Goal: Navigation & Orientation: Understand site structure

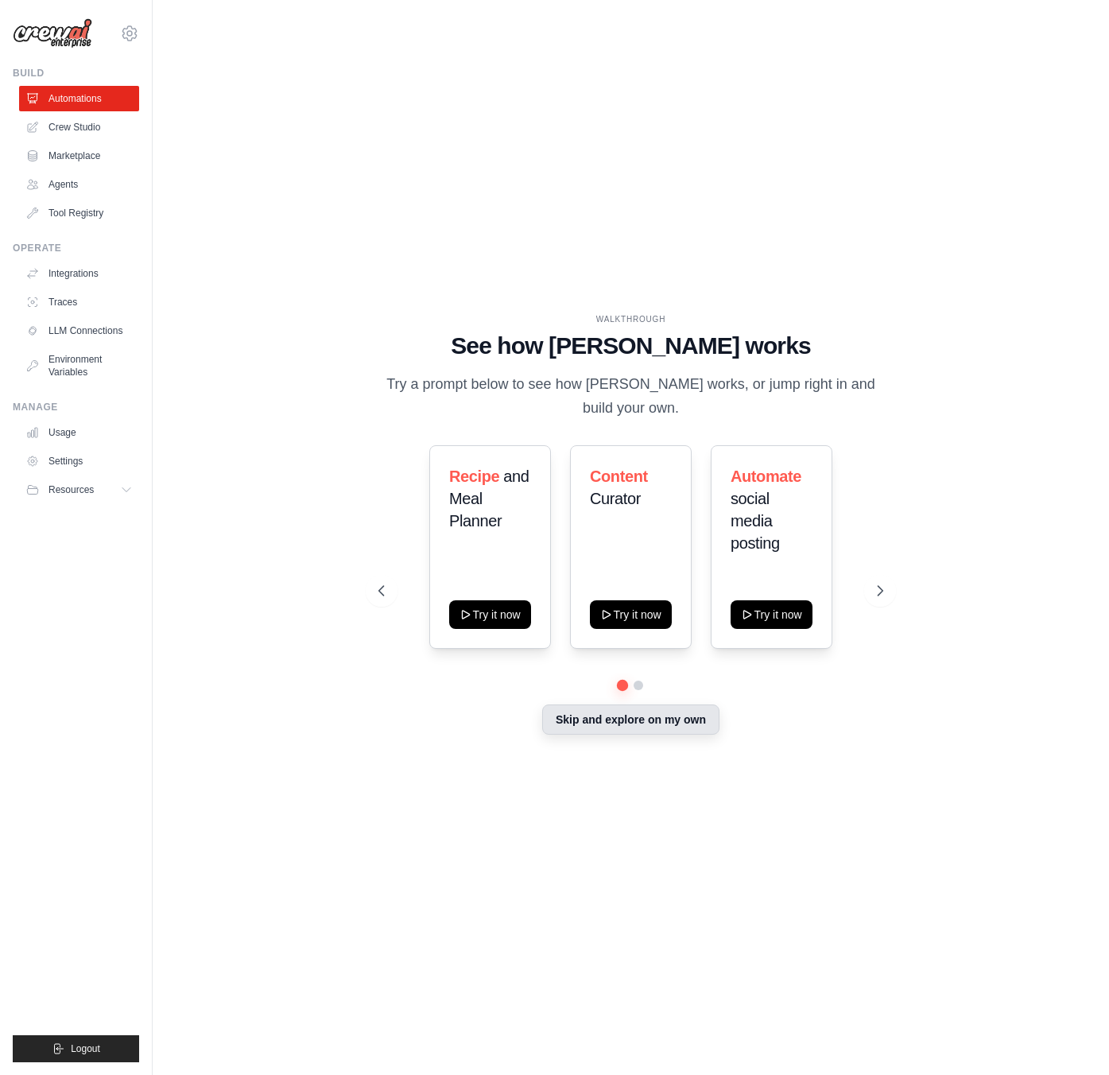
click at [618, 719] on button "Skip and explore on my own" at bounding box center [630, 719] width 177 height 30
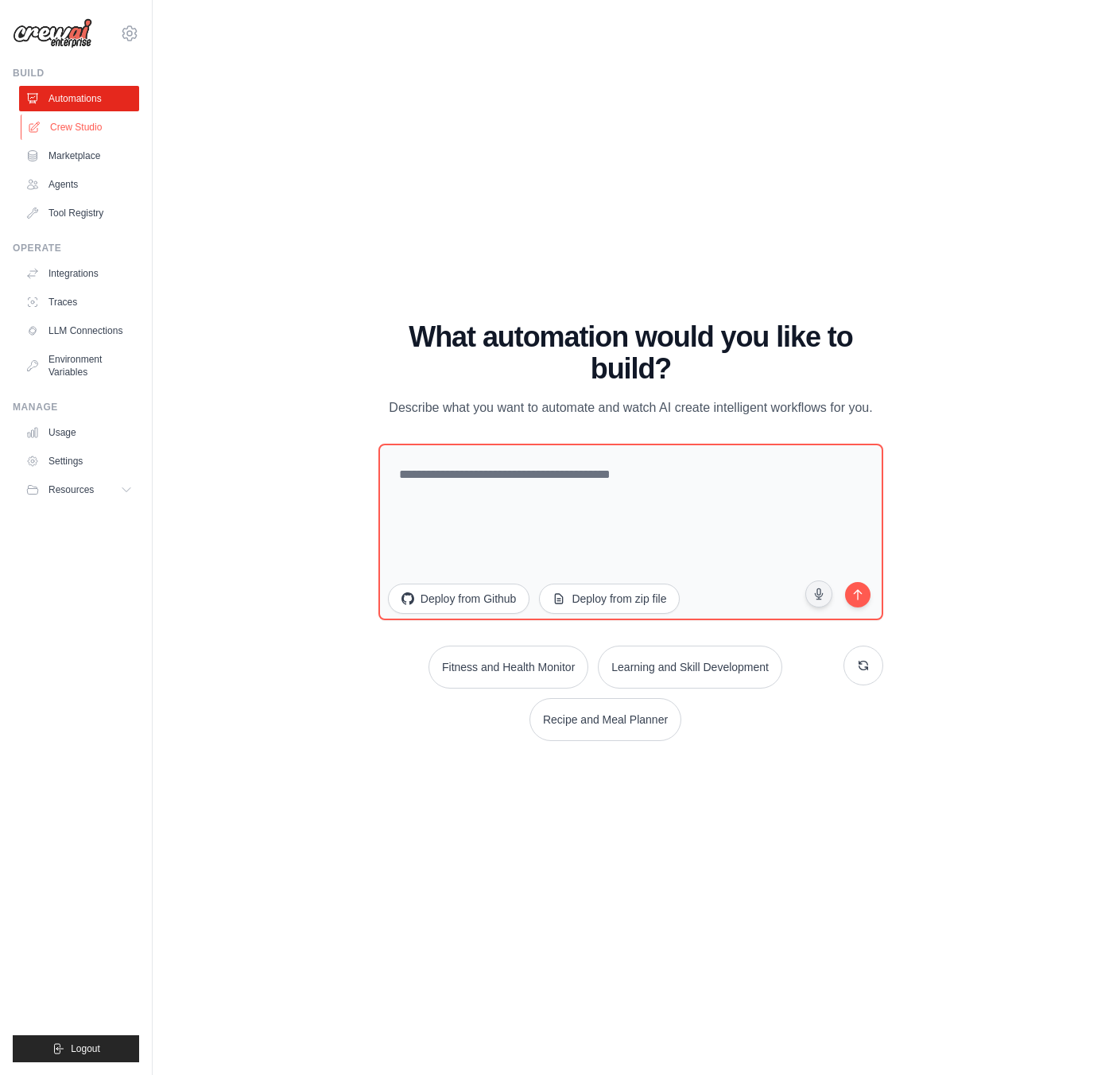
click at [78, 124] on link "Crew Studio" at bounding box center [81, 126] width 120 height 25
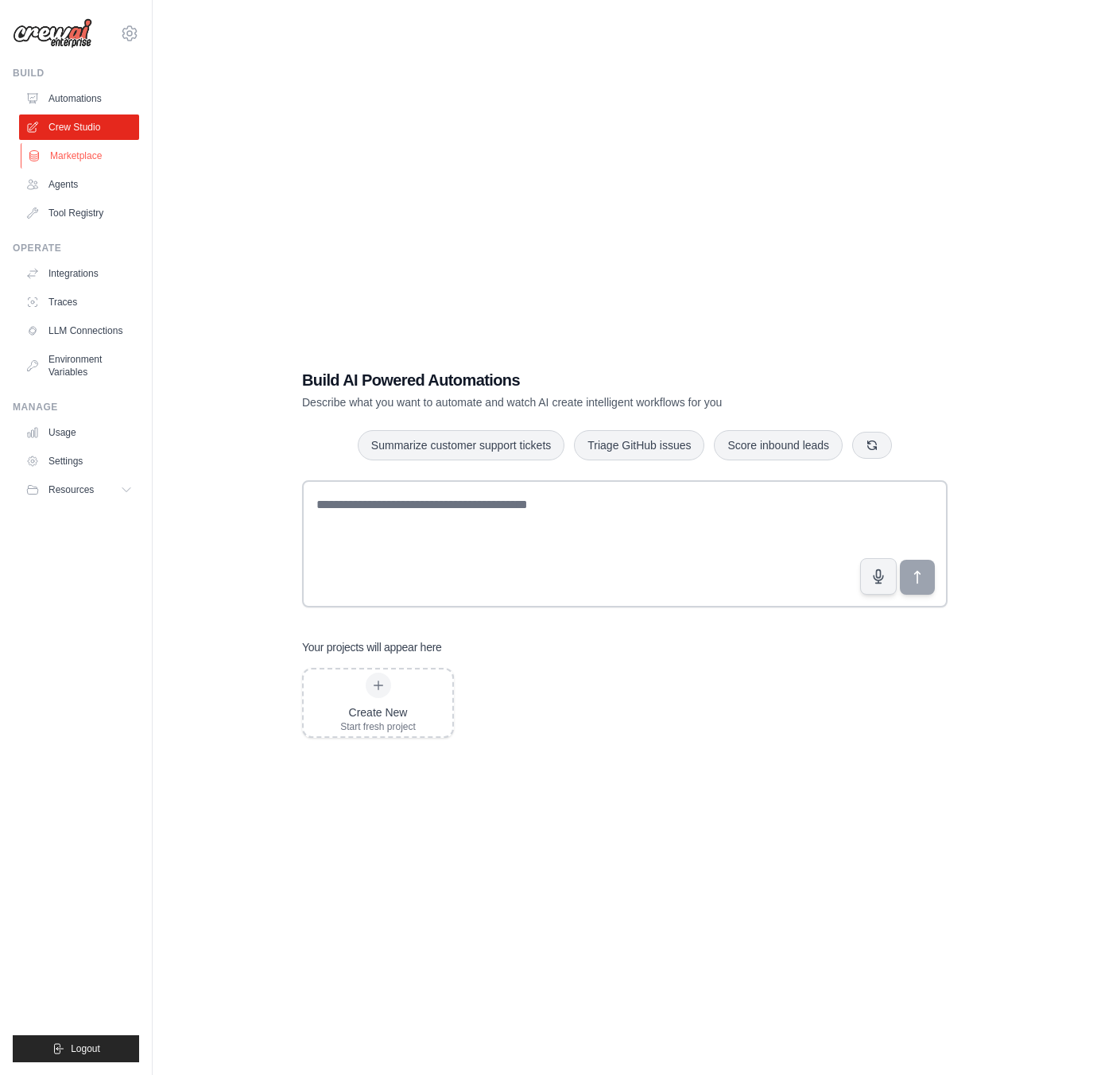
click at [72, 156] on link "Marketplace" at bounding box center [81, 155] width 120 height 25
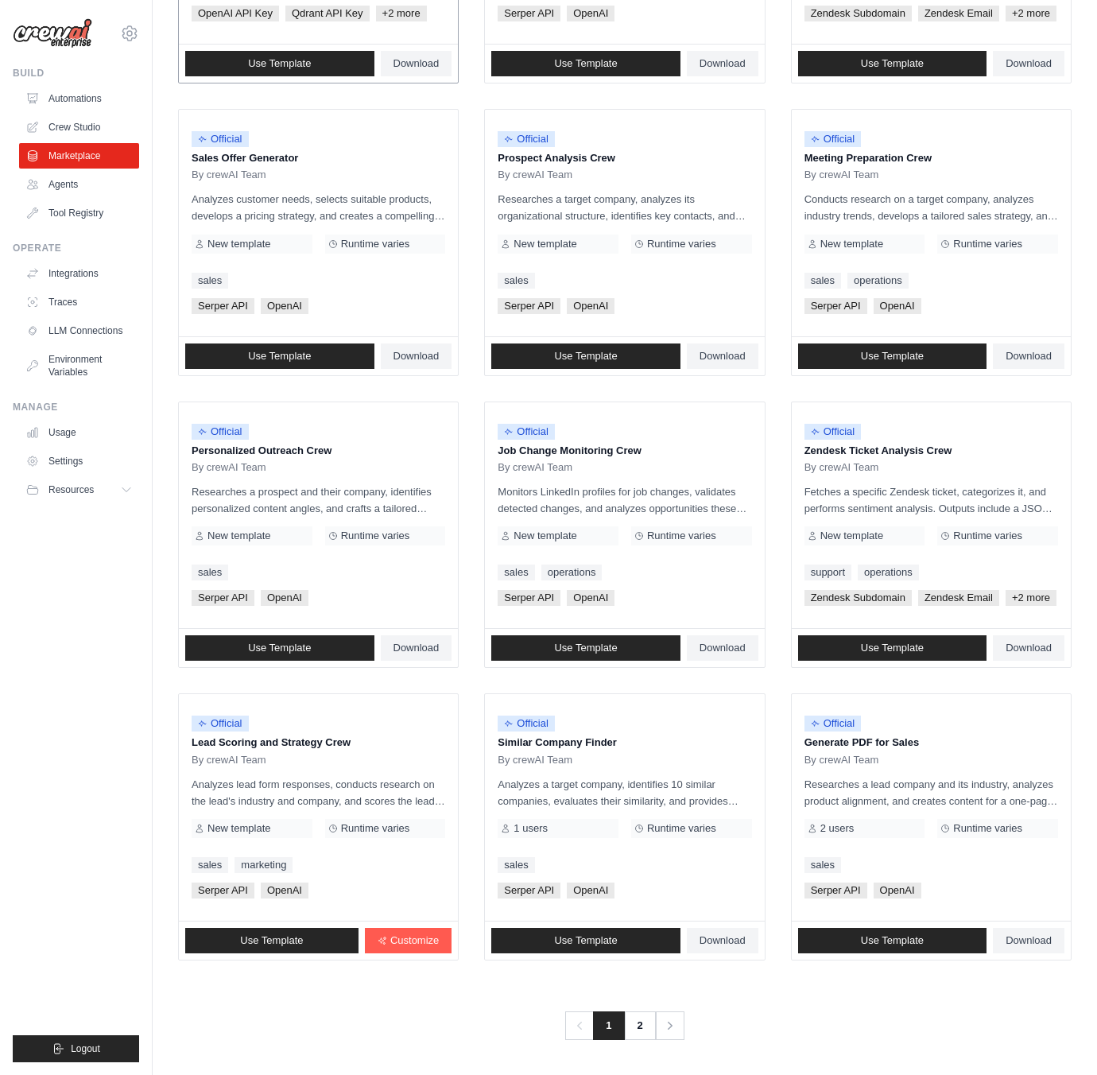
scroll to position [443, 0]
click at [60, 183] on link "Agents" at bounding box center [81, 184] width 120 height 25
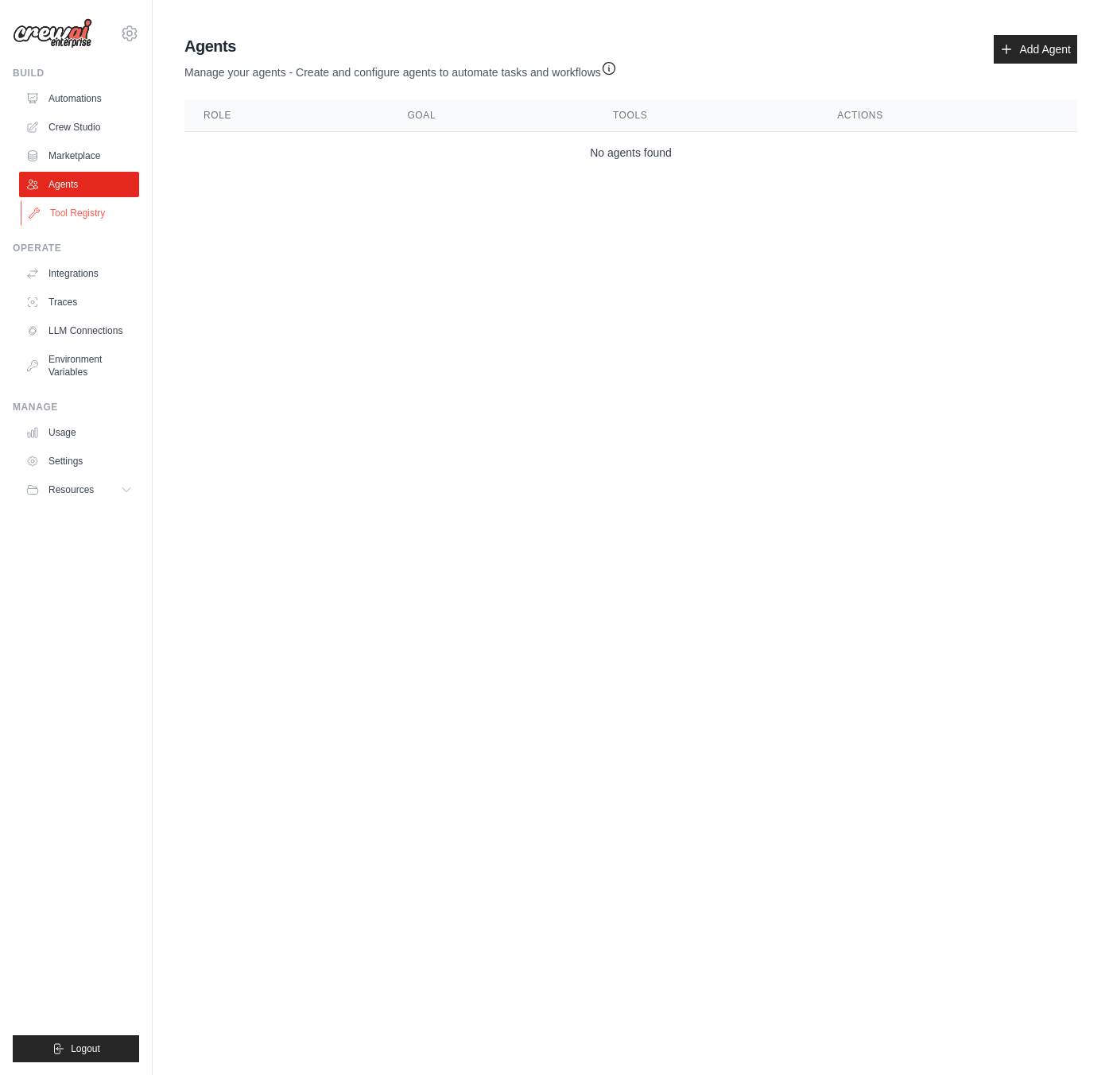
click at [76, 212] on link "Tool Registry" at bounding box center [81, 212] width 120 height 25
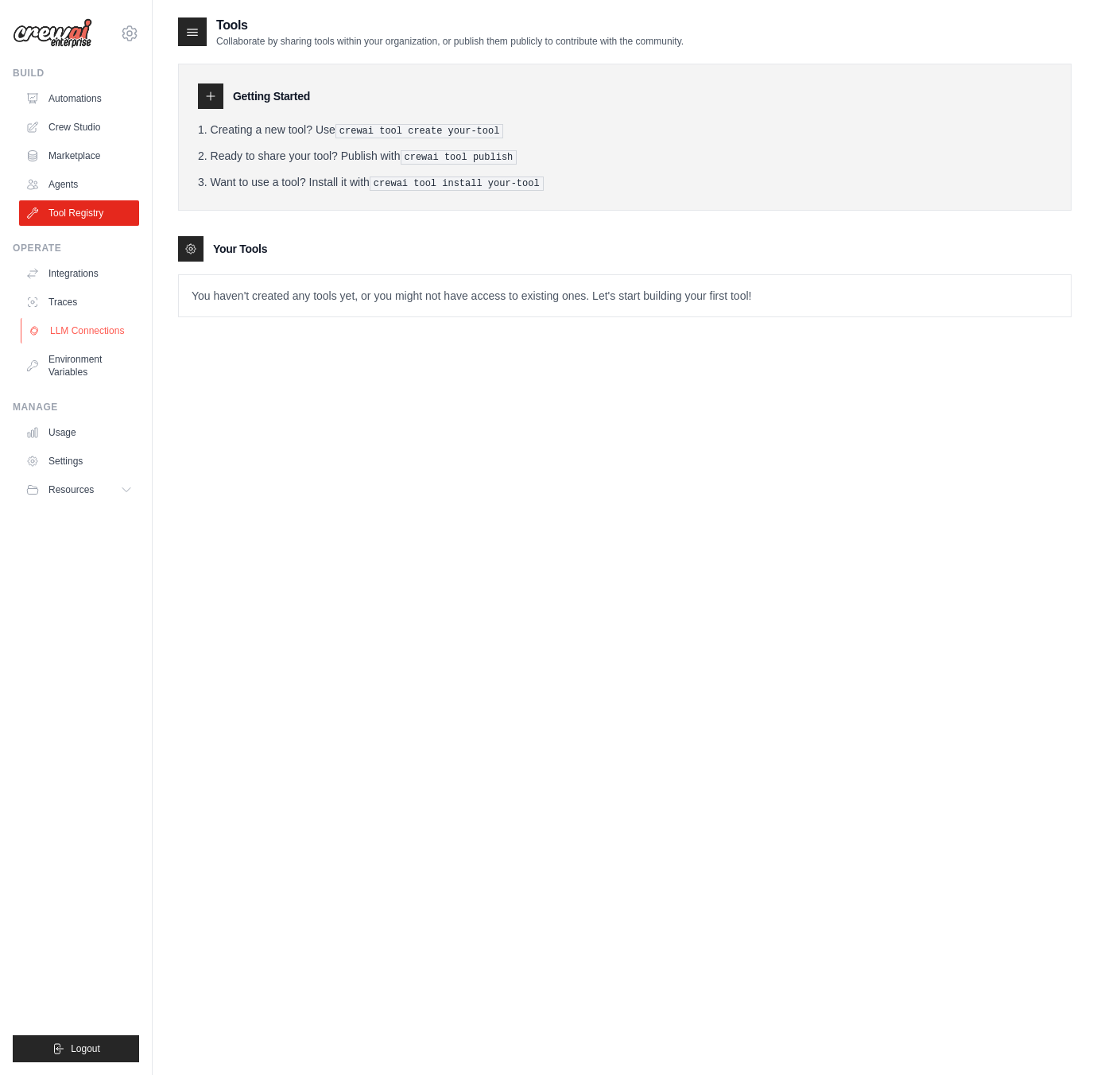
click at [87, 325] on link "LLM Connections" at bounding box center [81, 330] width 120 height 25
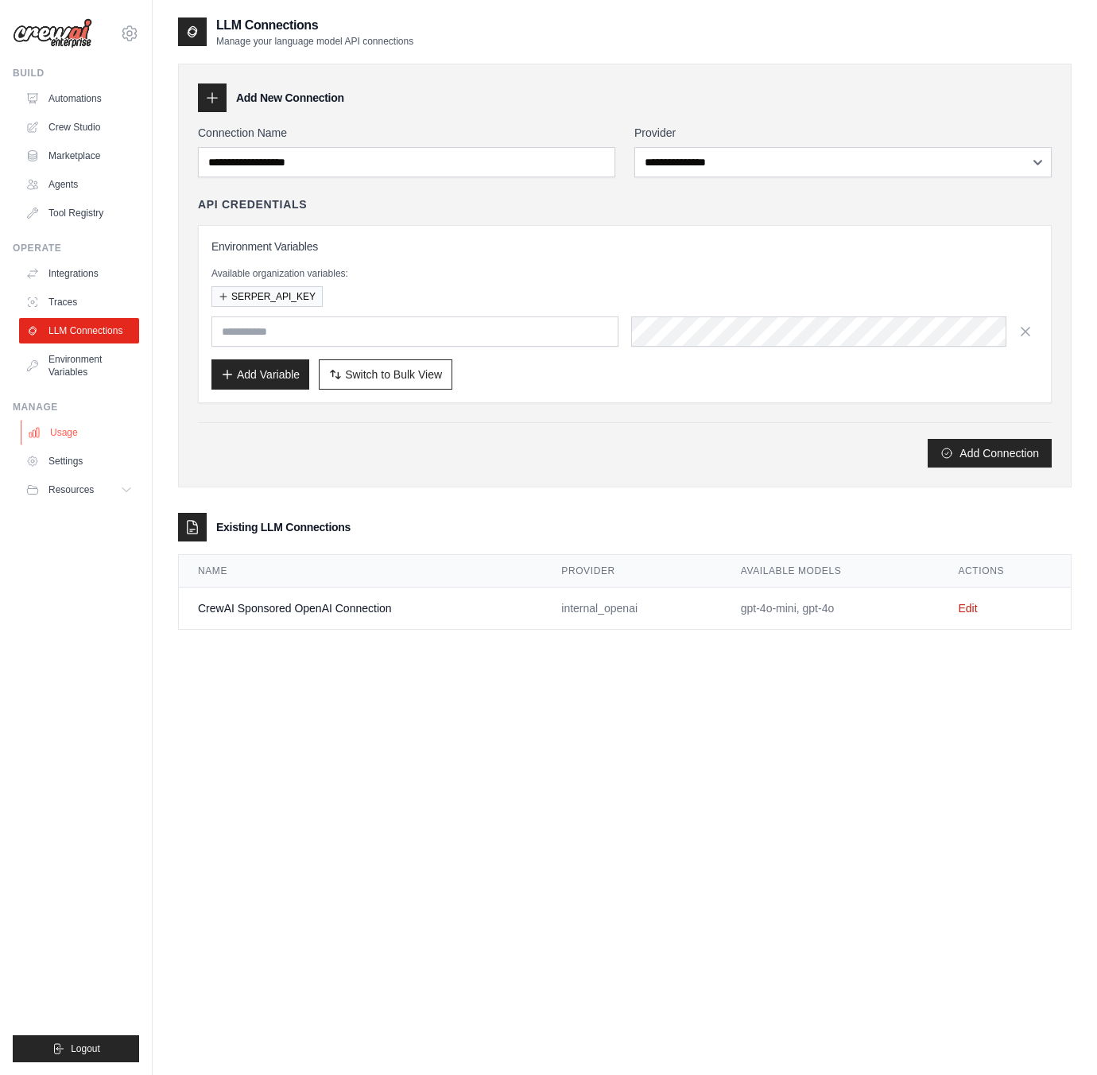
click at [63, 429] on link "Usage" at bounding box center [81, 432] width 120 height 25
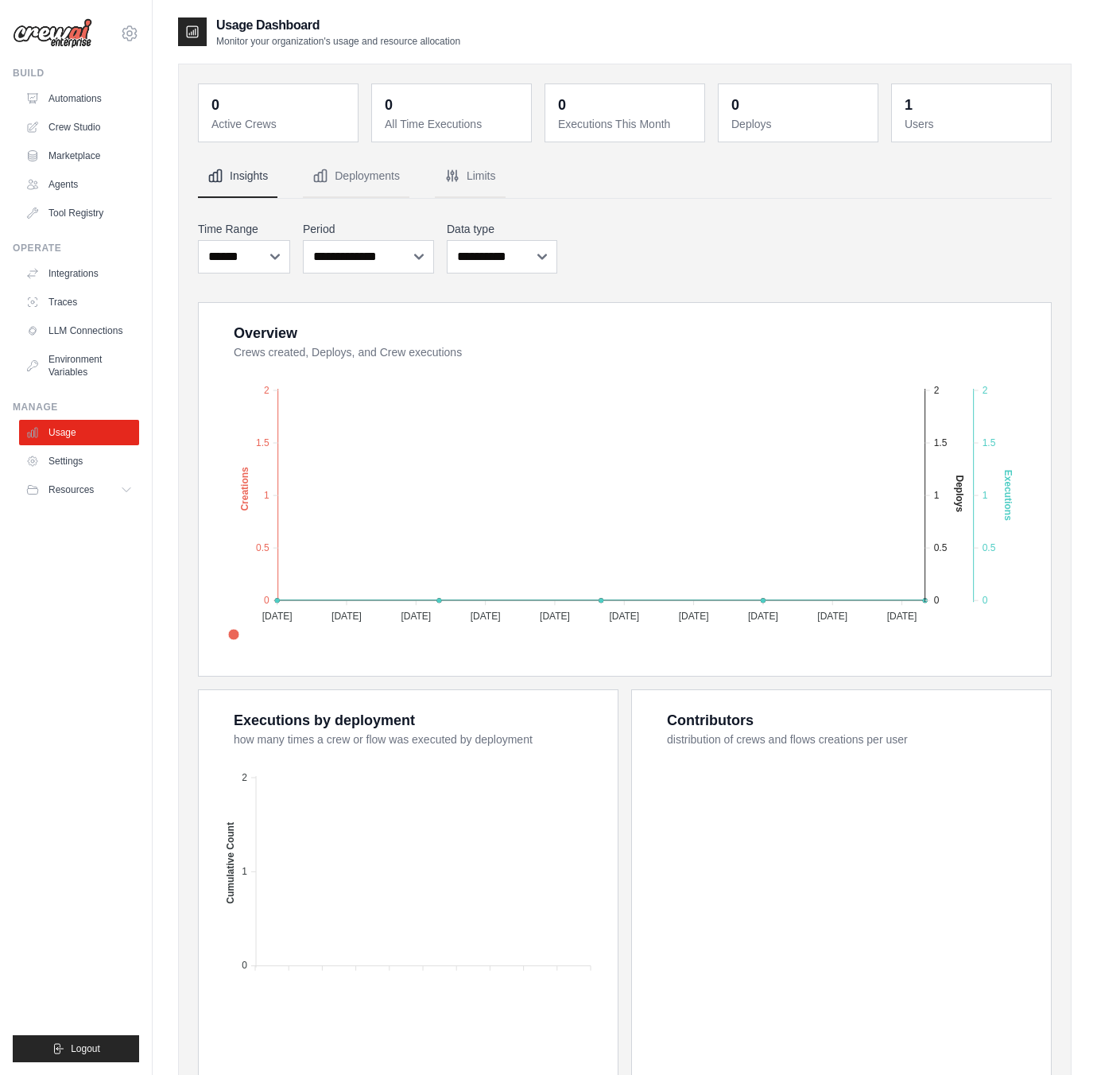
click at [52, 31] on img at bounding box center [52, 33] width 79 height 30
click at [52, 33] on img at bounding box center [52, 33] width 79 height 30
click at [64, 1049] on button "Logout" at bounding box center [76, 1048] width 126 height 27
